Goal: Information Seeking & Learning: Learn about a topic

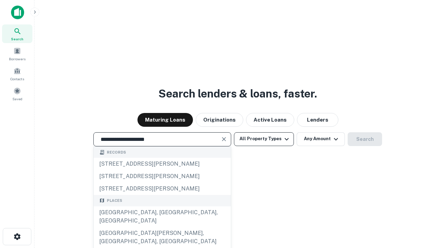
click at [162, 227] on div "[GEOGRAPHIC_DATA], [GEOGRAPHIC_DATA], [GEOGRAPHIC_DATA]" at bounding box center [162, 216] width 137 height 21
click at [264, 139] on button "All Property Types" at bounding box center [264, 139] width 60 height 14
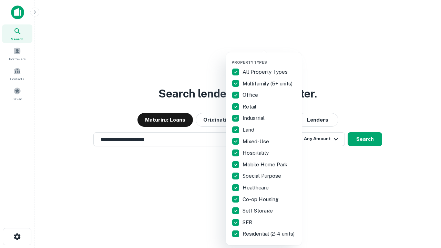
type input "**********"
click at [269, 58] on button "button" at bounding box center [269, 58] width 76 height 0
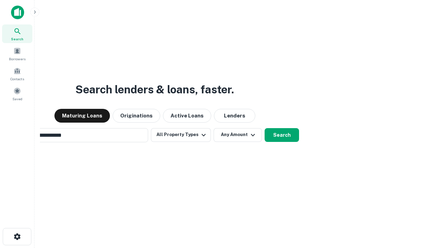
scroll to position [11, 0]
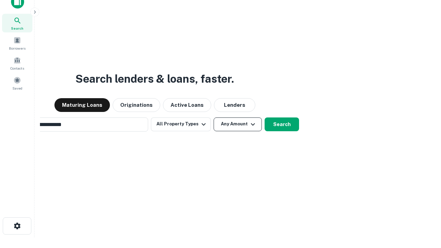
click at [213, 117] on button "Any Amount" at bounding box center [237, 124] width 48 height 14
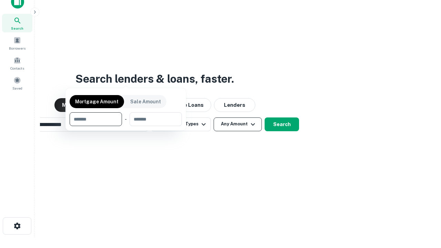
scroll to position [50, 195]
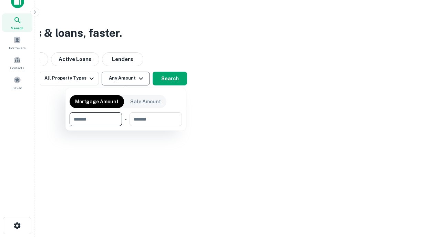
type input "*******"
click at [126, 126] on button "button" at bounding box center [126, 126] width 112 height 0
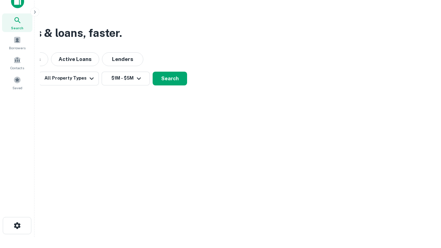
scroll to position [11, 0]
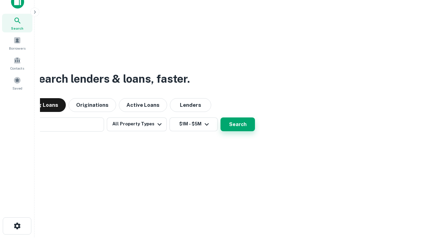
click at [220, 117] on button "Search" at bounding box center [237, 124] width 34 height 14
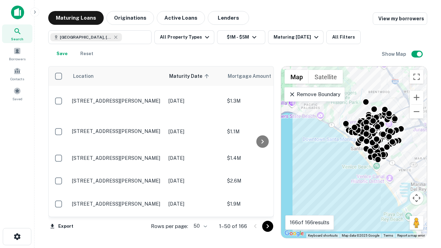
click at [199, 226] on body "Search Borrowers Contacts Saved Maturing Loans Originations Active Loans Lender…" at bounding box center [220, 124] width 441 height 248
click at [199, 209] on li "25" at bounding box center [199, 208] width 20 height 12
